Goal: Find specific page/section: Find specific page/section

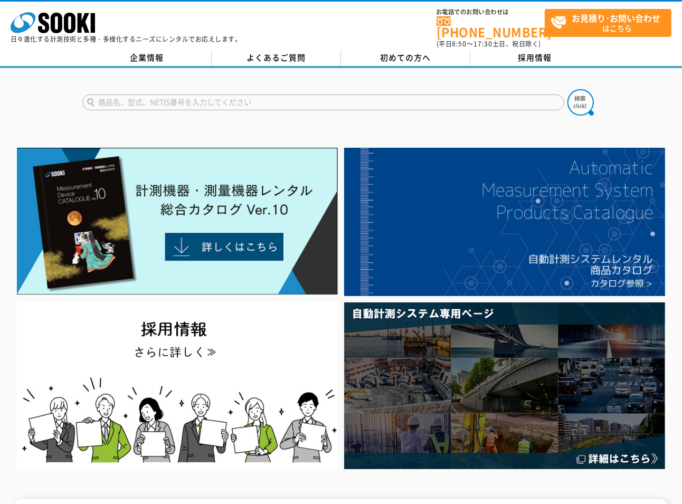
click at [312, 3] on div "株式会社 ソーキ spMenu 日々進化する計測技術と多種・多様化するニーズにレンタルでお応えします。 お電話でのお問い合わせは [PHONE_NUMBER]…" at bounding box center [341, 26] width 682 height 48
click at [230, 95] on input "text" at bounding box center [323, 103] width 482 height 16
paste input "DG-3X"
type input "DG-3X"
click at [574, 94] on img at bounding box center [581, 102] width 26 height 26
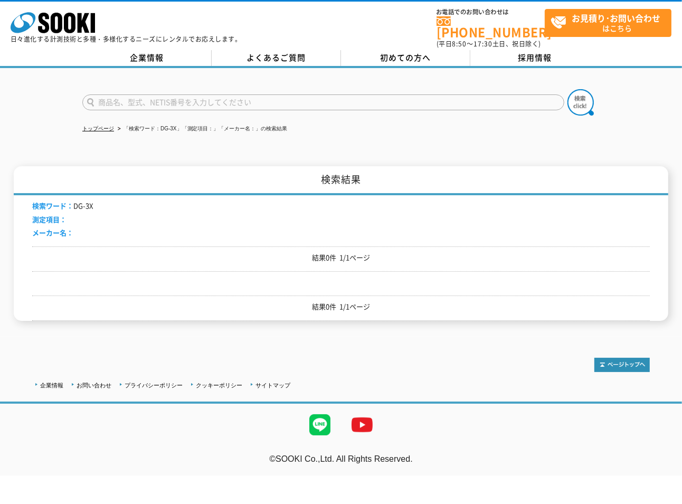
click at [36, 143] on div "トップページ 「検索ワード：DG-3X」「測定項目：」「メーカー名：」の検索結果 検索結果 検索ワード： DG-3X 測定項目： メーカー名： 結果0件 1/…" at bounding box center [341, 202] width 682 height 269
